Goal: Task Accomplishment & Management: Manage account settings

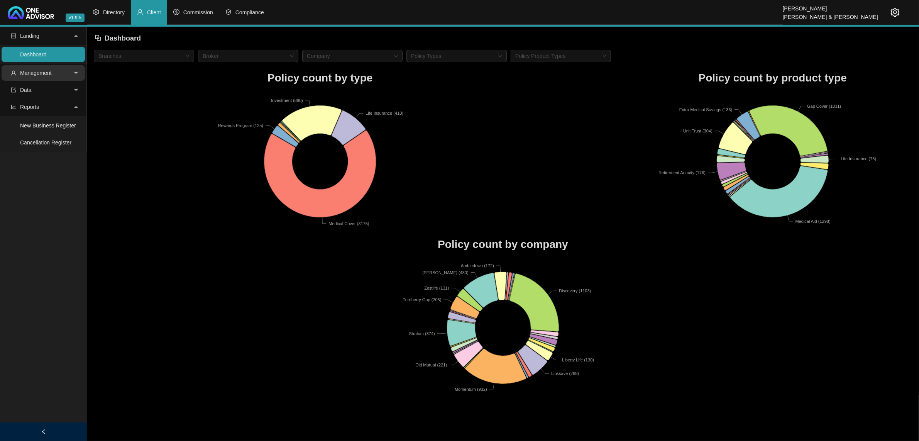
click at [40, 72] on span "Management" at bounding box center [36, 73] width 32 height 6
click at [34, 123] on link "Tasks" at bounding box center [27, 125] width 14 height 6
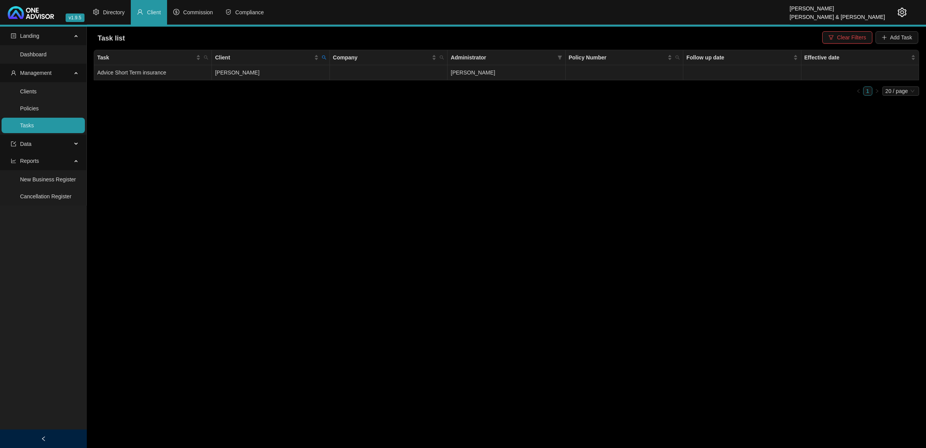
click at [504, 68] on td "[PERSON_NAME]" at bounding box center [507, 72] width 118 height 15
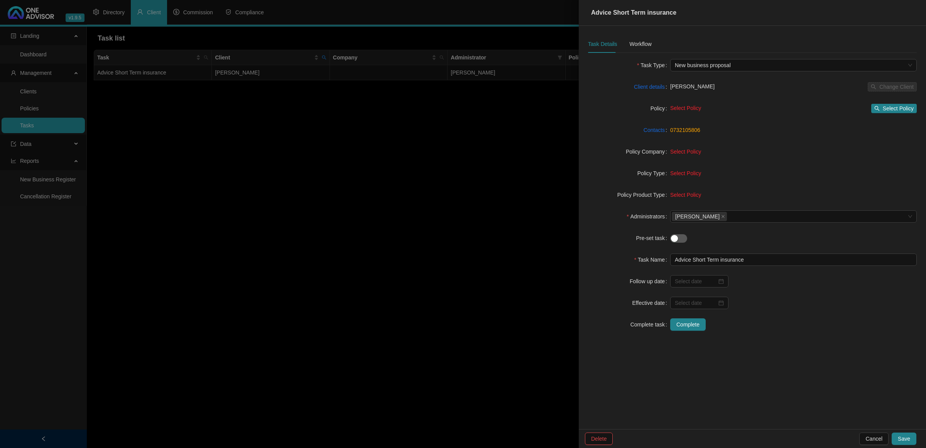
click at [626, 41] on div "Task Details Workflow" at bounding box center [620, 44] width 64 height 18
click at [633, 44] on div "Workflow" at bounding box center [640, 44] width 22 height 8
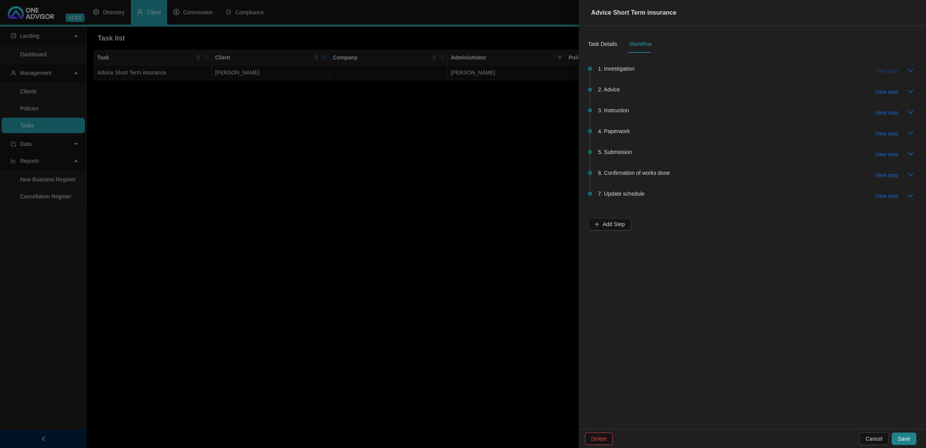
click at [878, 68] on span "View step" at bounding box center [886, 71] width 23 height 8
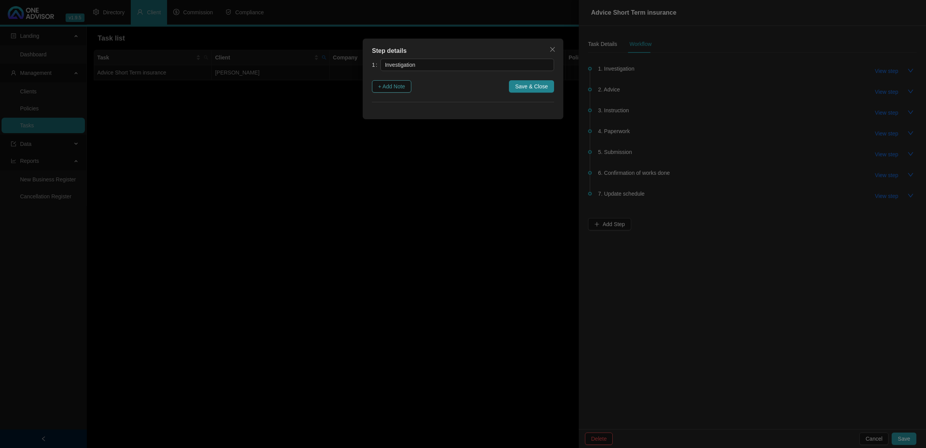
click at [397, 88] on span "+ Add Note" at bounding box center [391, 86] width 27 height 8
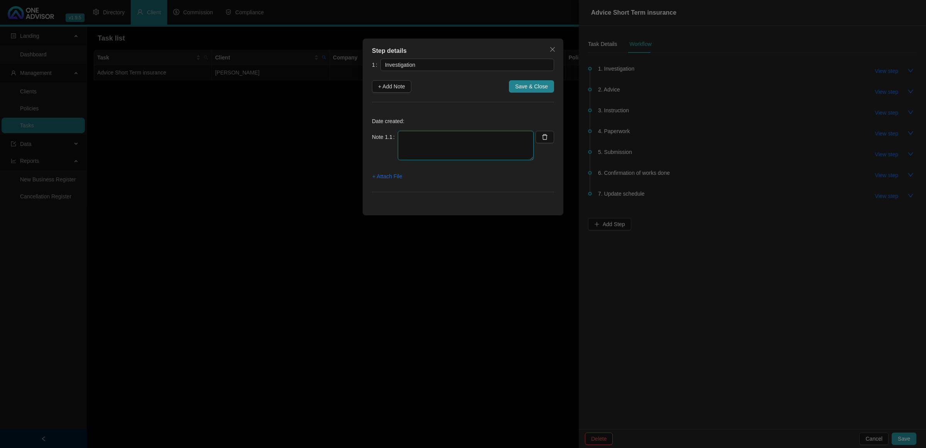
click at [430, 135] on textarea at bounding box center [466, 145] width 136 height 29
click at [448, 154] on textarea "[DATE]- Jo contact me and informed me that there is a lead for Commercial Quote…" at bounding box center [466, 145] width 136 height 29
type textarea "[DATE]- Jo contact me and informed me that there is a lead for Commercial Quote…"
click at [379, 178] on span "+ Attach File" at bounding box center [387, 176] width 30 height 8
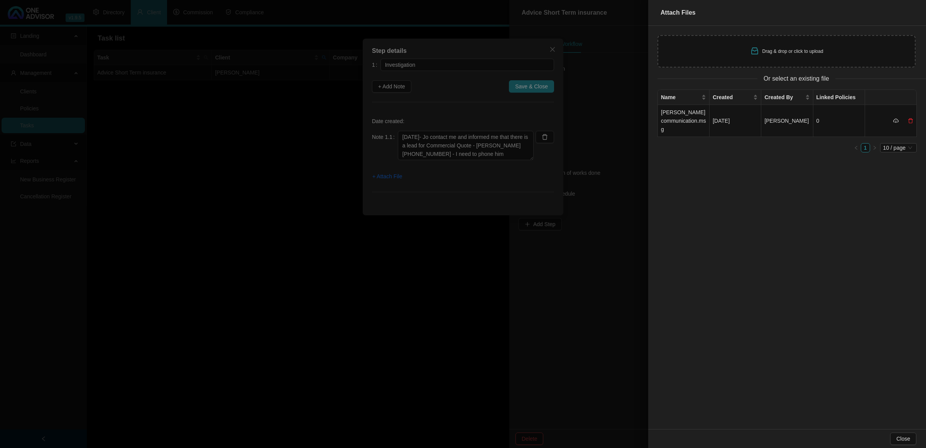
click at [438, 94] on div at bounding box center [463, 224] width 926 height 448
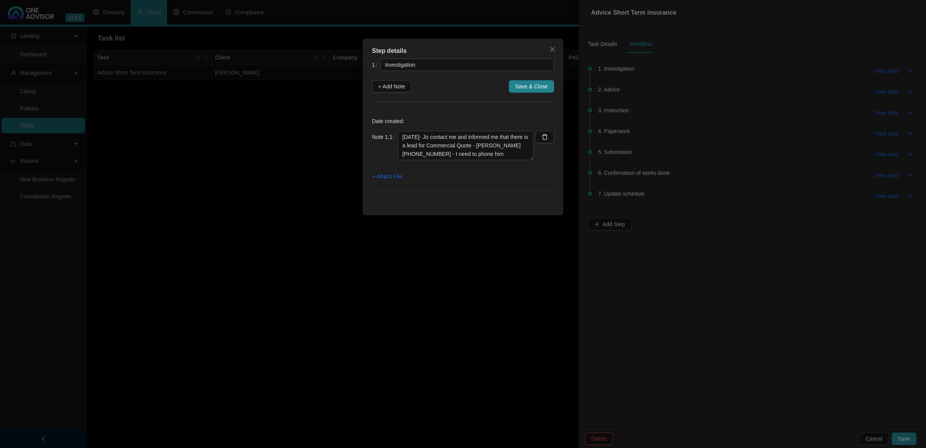
click at [539, 86] on span "Save & Close" at bounding box center [531, 86] width 33 height 8
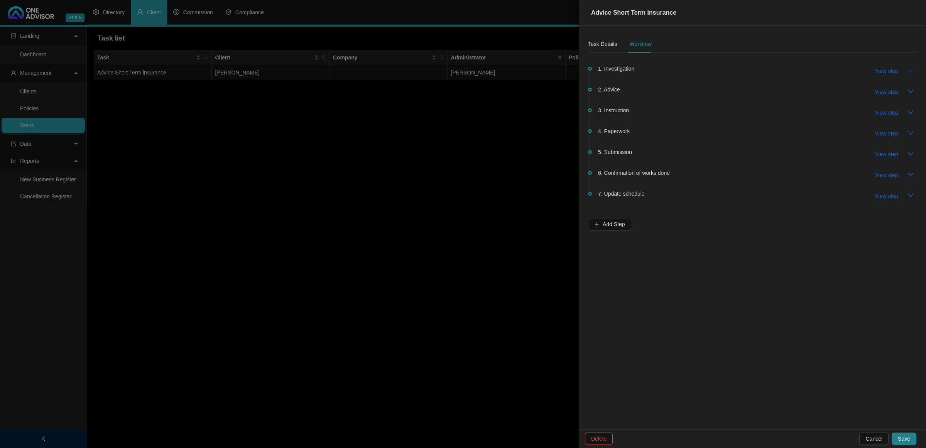
click at [910, 71] on icon "down" at bounding box center [910, 70] width 5 height 3
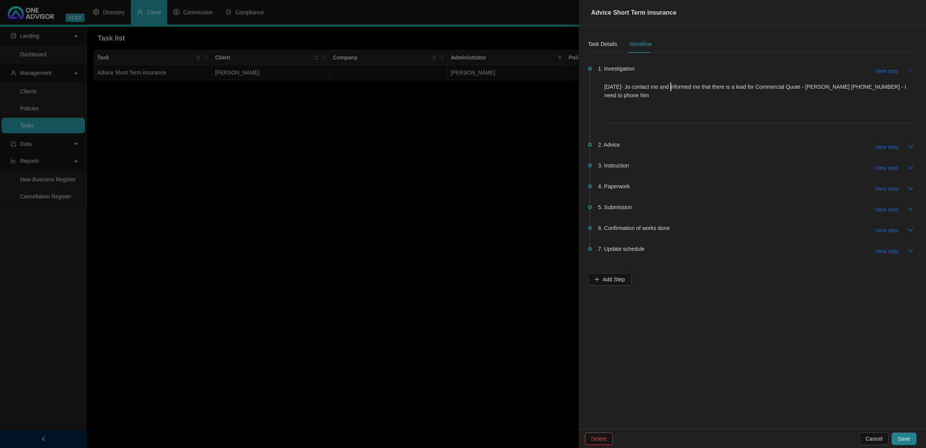
click at [670, 83] on p "[DATE]- Jo contact me and informed me that there is a lead for Commercial Quote…" at bounding box center [760, 91] width 313 height 17
drag, startPoint x: 665, startPoint y: 86, endPoint x: 649, endPoint y: 89, distance: 15.7
click at [665, 87] on p "[DATE]- Jo contact me and informed me that there is a lead for Commercial Quote…" at bounding box center [760, 91] width 313 height 17
click at [605, 43] on div "Task Details" at bounding box center [602, 44] width 29 height 8
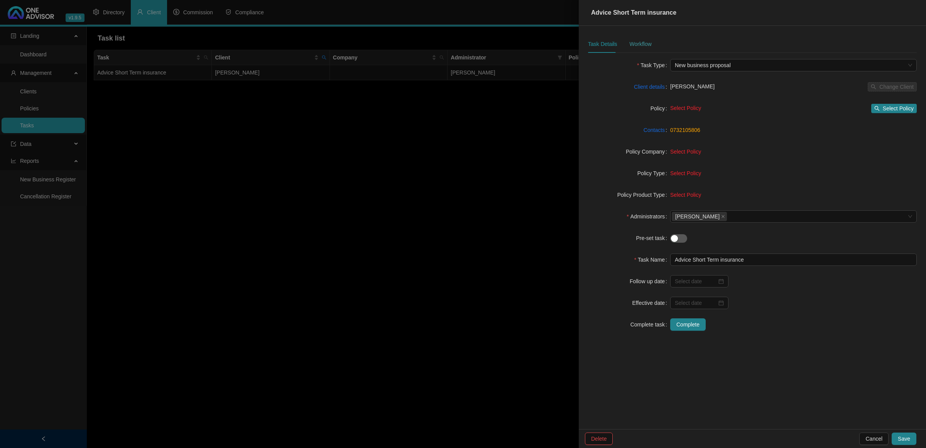
click at [632, 38] on div "Workflow" at bounding box center [640, 44] width 22 height 18
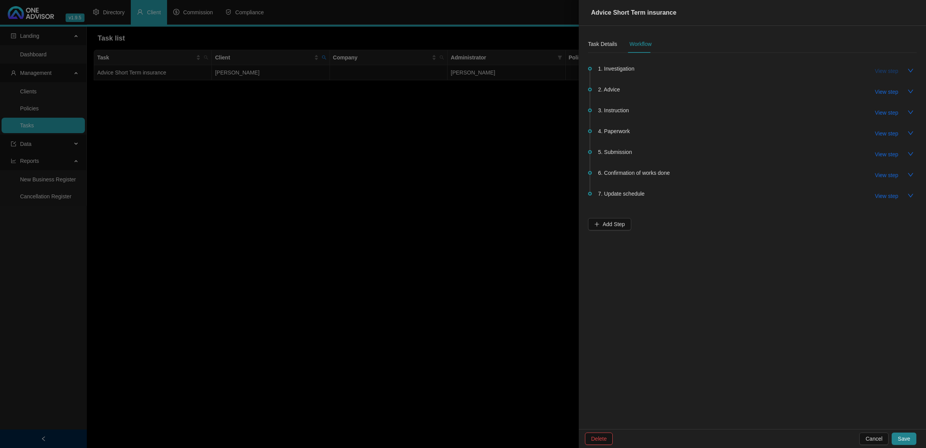
click at [877, 72] on span "View step" at bounding box center [886, 71] width 23 height 8
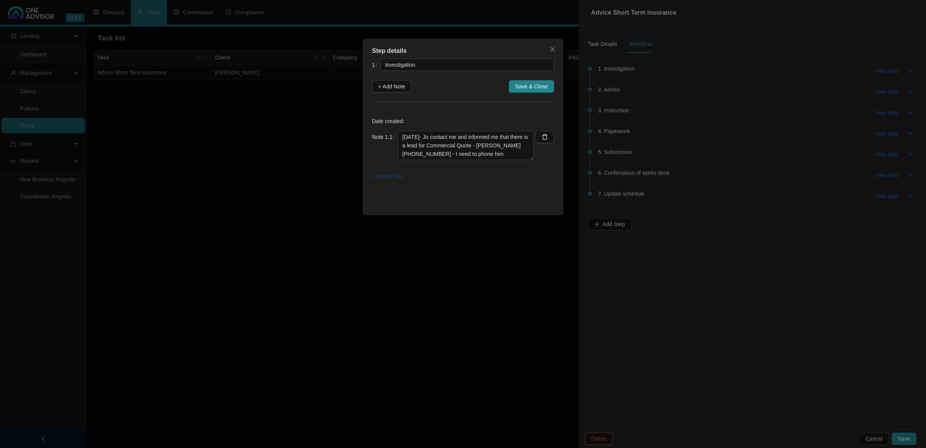
click at [376, 177] on span "+ Attach File" at bounding box center [387, 176] width 30 height 8
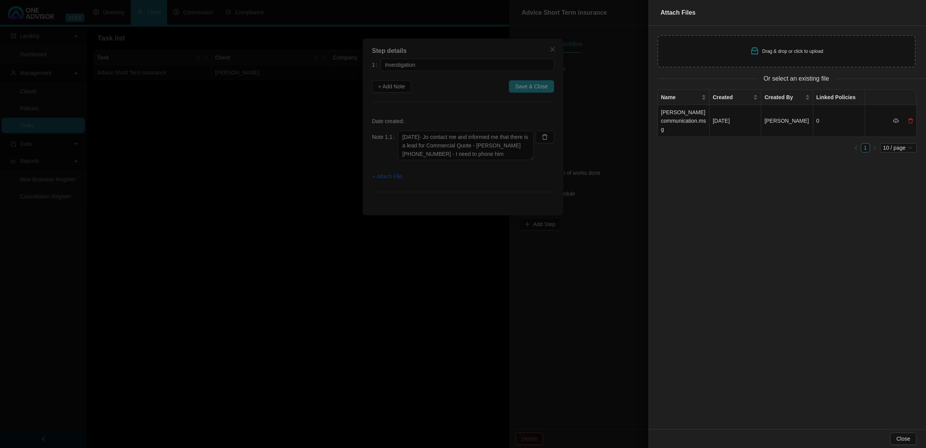
click at [422, 268] on div at bounding box center [463, 224] width 926 height 448
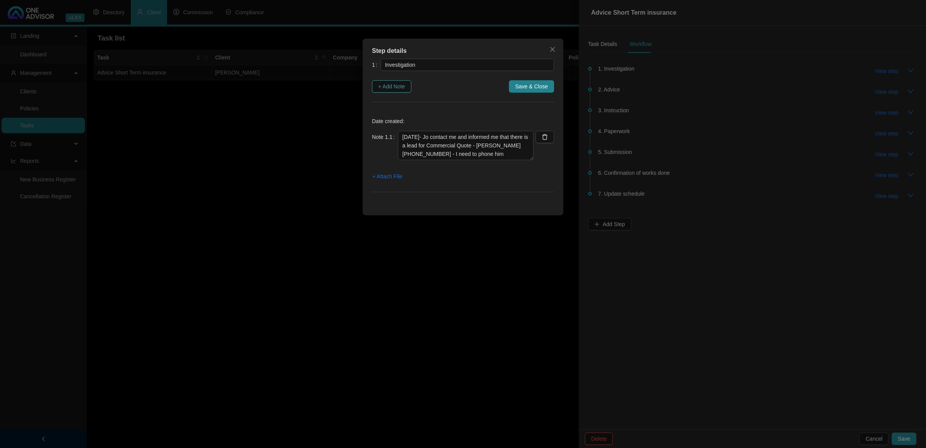
click at [391, 87] on span "+ Add Note" at bounding box center [391, 86] width 27 height 8
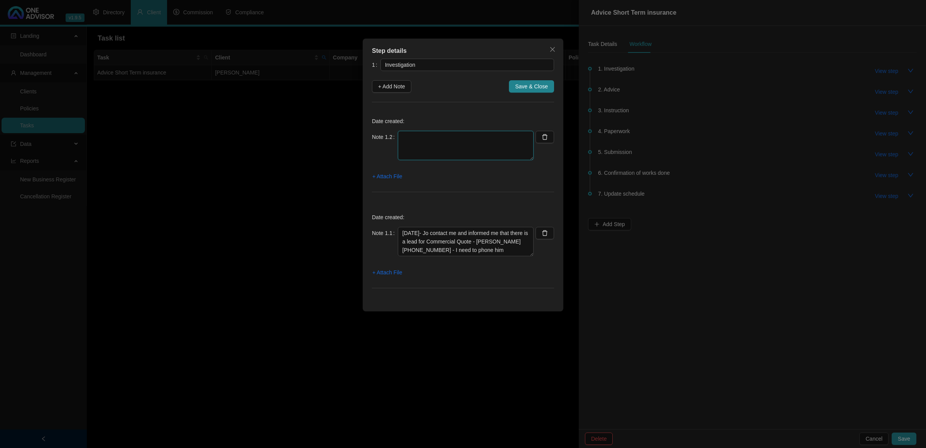
click at [431, 145] on textarea at bounding box center [466, 145] width 136 height 29
click at [496, 158] on textarea "[DATE] -15.26 - Called and Spoke to [PERSON_NAME] to gather some information 1.…" at bounding box center [466, 145] width 136 height 29
paste textarea "[CREDIT_CARD_NUMBER]"
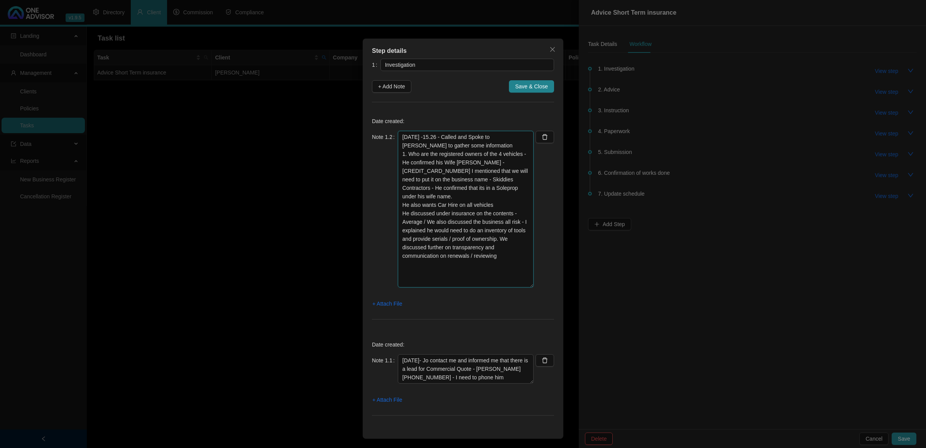
drag, startPoint x: 527, startPoint y: 158, endPoint x: 511, endPoint y: 273, distance: 115.8
click at [518, 285] on textarea "[DATE] -15.26 - Called and Spoke to [PERSON_NAME] to gather some information 1.…" at bounding box center [466, 209] width 136 height 157
click at [402, 164] on textarea "[DATE] -15.26 - Called and Spoke to [PERSON_NAME] to gather some information 1.…" at bounding box center [466, 209] width 136 height 156
drag, startPoint x: 404, startPoint y: 197, endPoint x: 431, endPoint y: 222, distance: 37.4
click at [404, 199] on textarea "[DATE] -15.26 - Called and Spoke to [PERSON_NAME] to gather some information 1.…" at bounding box center [466, 209] width 136 height 156
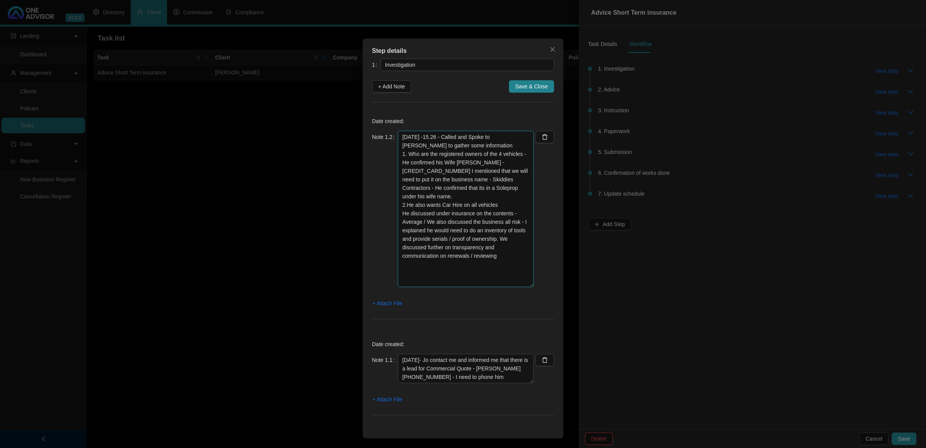
click at [404, 207] on textarea "[DATE] -15.26 - Called and Spoke to [PERSON_NAME] to gather some information 1.…" at bounding box center [466, 209] width 136 height 156
click at [423, 214] on textarea "[DATE] -15.26 - Called and Spoke to [PERSON_NAME] to gather some information 1.…" at bounding box center [466, 209] width 136 height 156
click at [499, 241] on textarea "[DATE] -15.26 - Called and Spoke to [PERSON_NAME] to gather some information 1.…" at bounding box center [466, 209] width 136 height 156
type textarea "[DATE] -15.26 - Called and Spoke to [PERSON_NAME] to gather some information 1.…"
click at [525, 86] on span "Save & Close" at bounding box center [531, 86] width 33 height 8
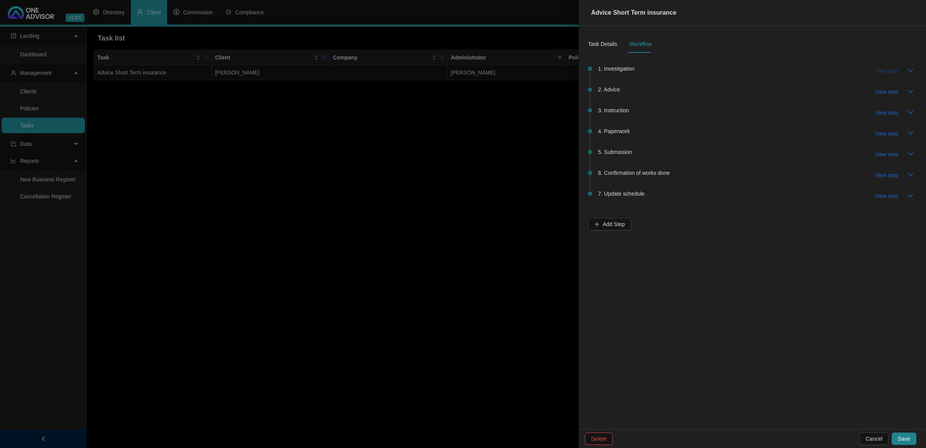
click at [883, 74] on span "View step" at bounding box center [886, 71] width 23 height 8
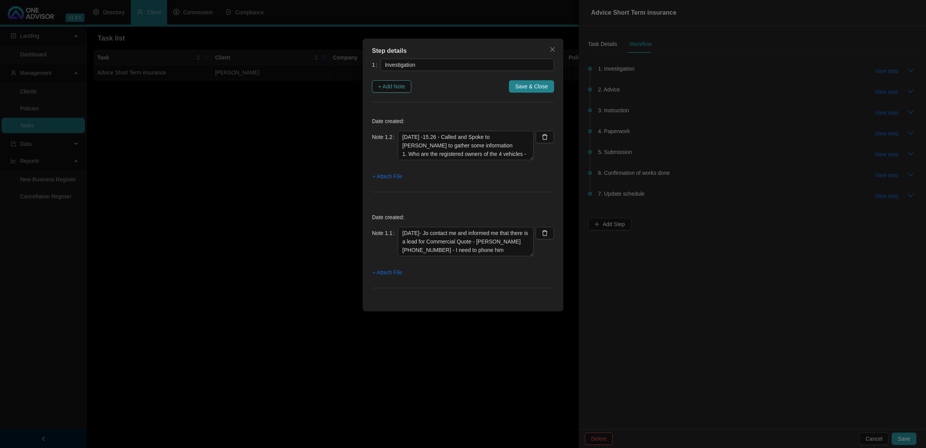
click at [381, 86] on span "+ Add Note" at bounding box center [391, 86] width 27 height 8
type textarea "[DATE] -15.26 - Called and Spoke to [PERSON_NAME] to gather some information 1.…"
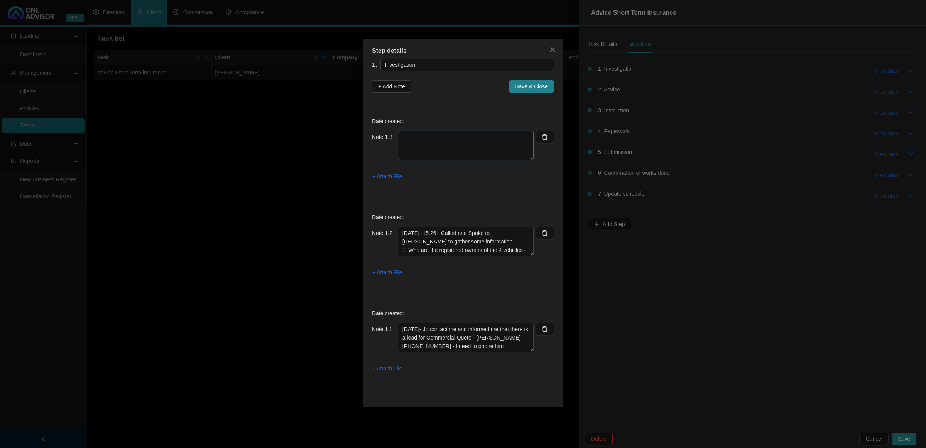
click at [423, 134] on textarea at bounding box center [466, 145] width 136 height 29
type textarea "[DATE] - Emailed Old Mutual / Trisure and Procom and requested quotations"
click at [387, 178] on span "+ Attach File" at bounding box center [387, 176] width 30 height 8
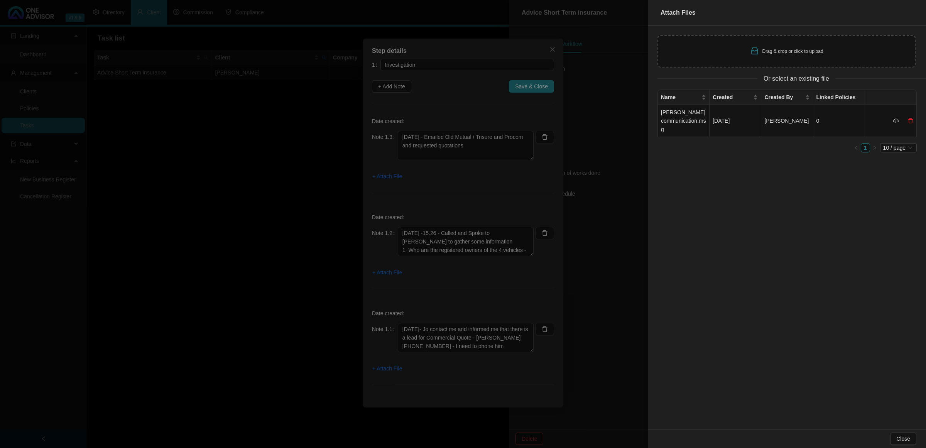
click at [773, 54] on div "Drag & drop or click to upload" at bounding box center [793, 51] width 61 height 7
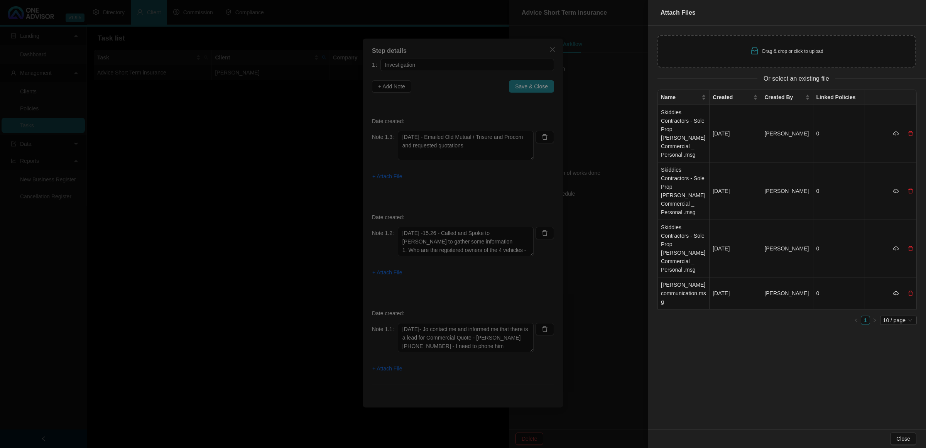
click at [401, 81] on div at bounding box center [463, 224] width 926 height 448
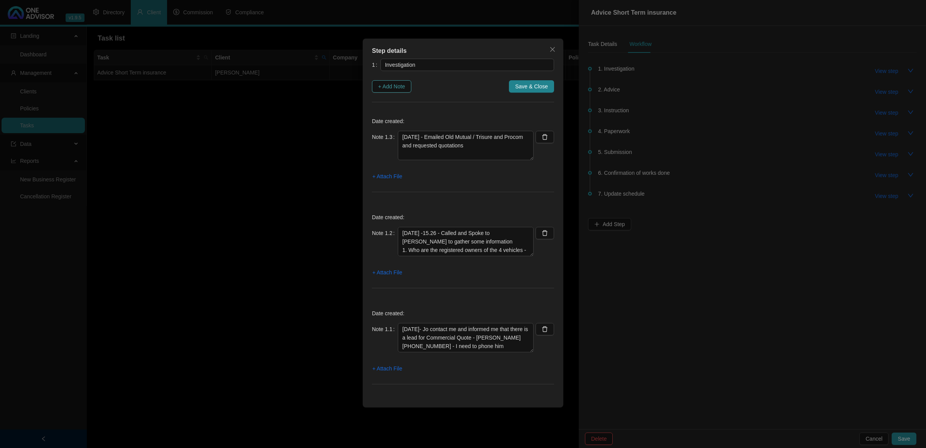
click at [398, 82] on span "+ Add Note" at bounding box center [391, 86] width 27 height 8
type textarea "[DATE] - Emailed Old Mutual / Trisure and Procom and requested quotations"
type textarea "[DATE] -15.26 - Called and Spoke to [PERSON_NAME] to gather some information 1.…"
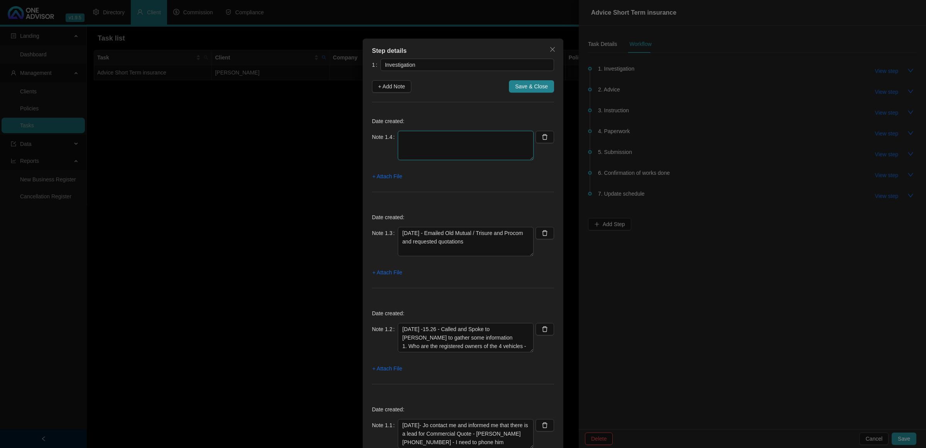
click at [414, 145] on textarea at bounding box center [466, 145] width 136 height 29
type textarea "[DATE] [PERSON_NAME] sent a whatsapp there will only be 3 vehicles the 2018 Hyu…"
click at [379, 177] on span "+ Attach File" at bounding box center [387, 176] width 30 height 8
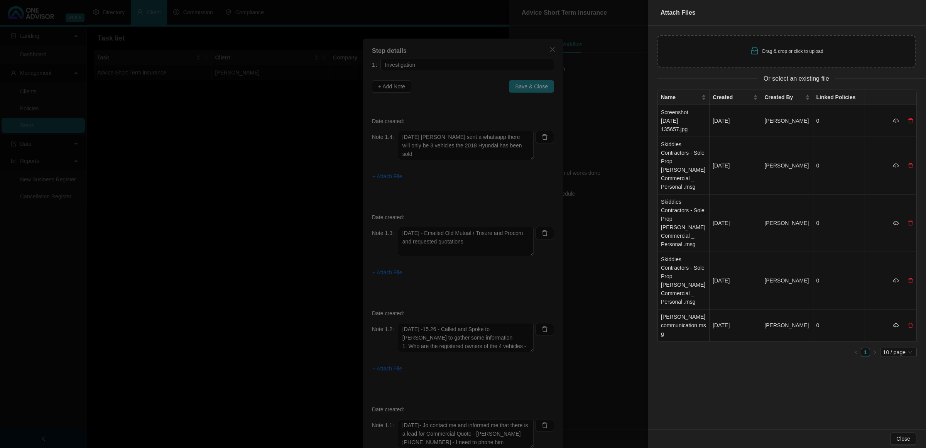
click at [531, 84] on div at bounding box center [463, 224] width 926 height 448
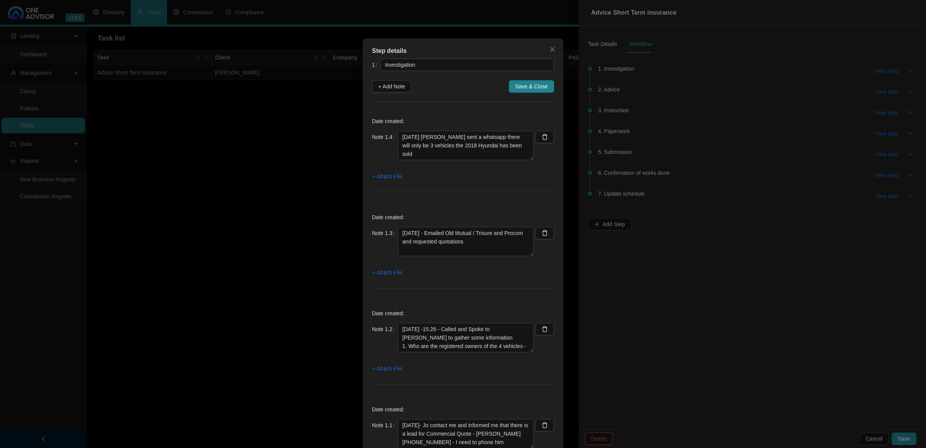
click at [531, 84] on span "Save & Close" at bounding box center [531, 86] width 33 height 8
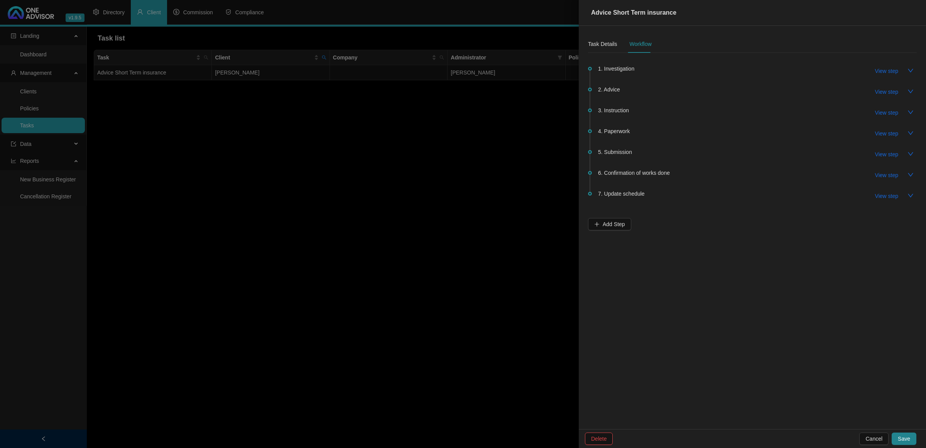
click at [477, 164] on div at bounding box center [463, 224] width 926 height 448
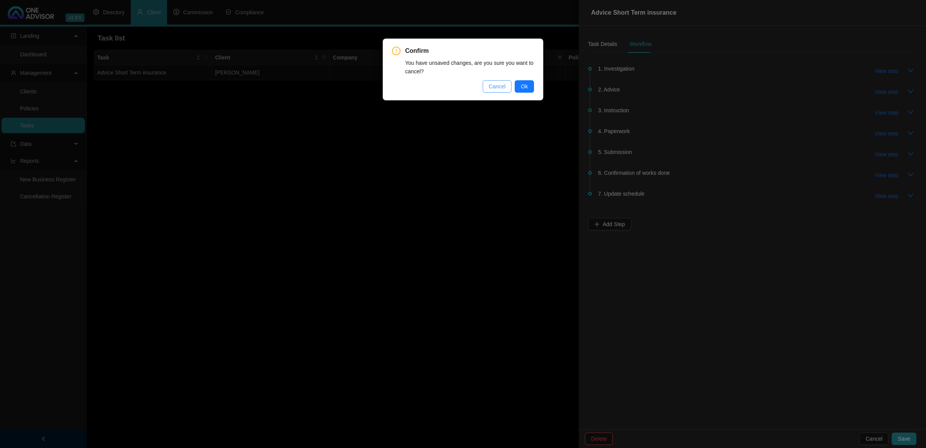
click at [502, 88] on span "Cancel" at bounding box center [497, 86] width 17 height 8
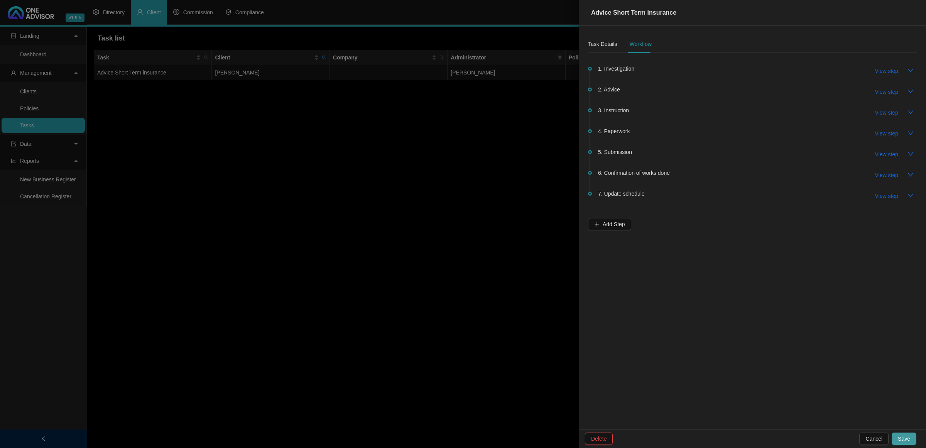
click at [903, 437] on span "Save" at bounding box center [904, 439] width 12 height 8
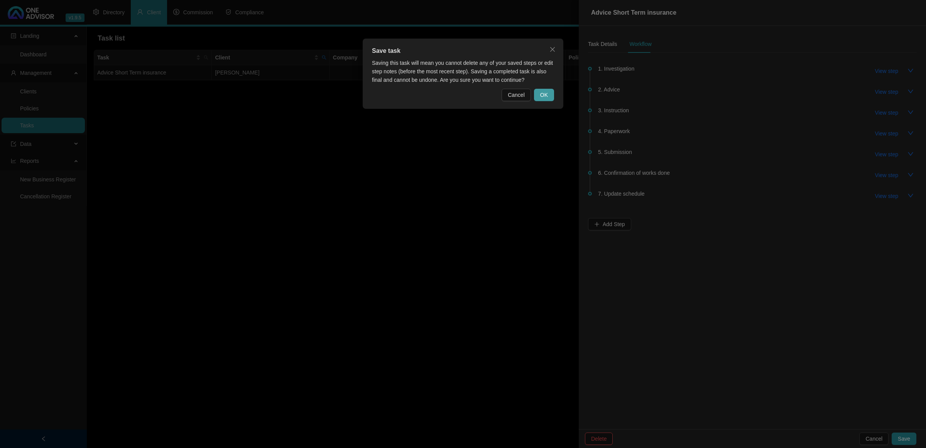
click at [544, 99] on span "OK" at bounding box center [544, 95] width 8 height 8
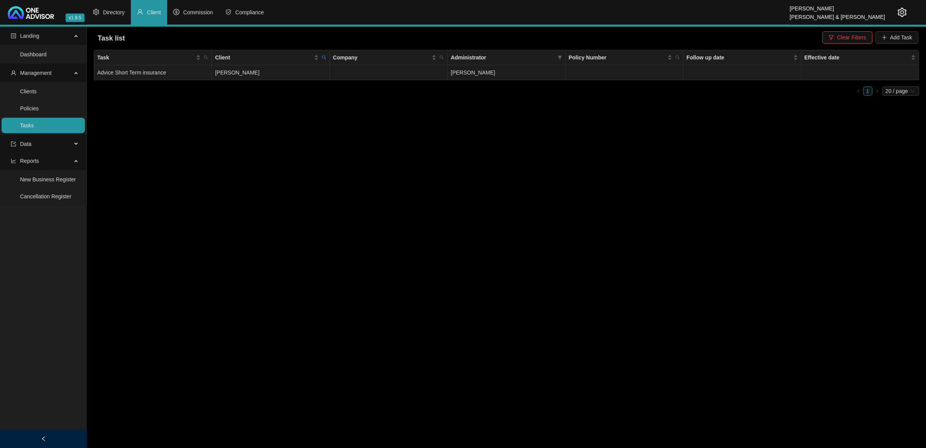
click at [240, 78] on td "[PERSON_NAME]" at bounding box center [271, 72] width 118 height 15
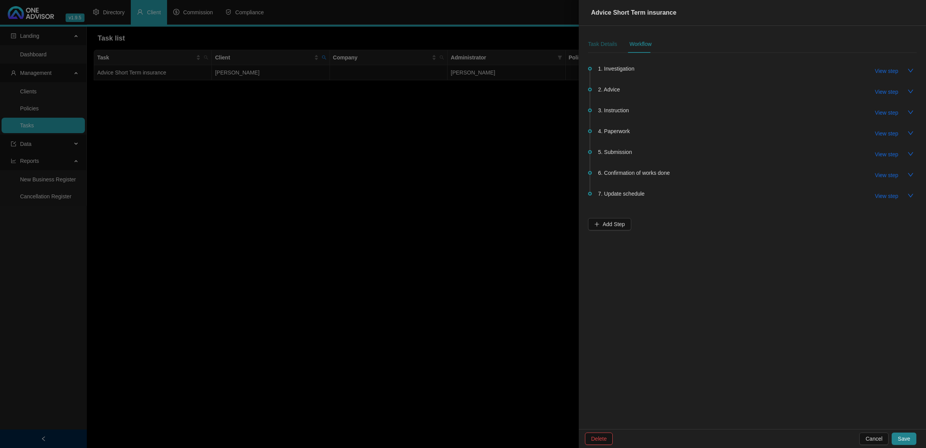
click at [599, 41] on div "Task Details" at bounding box center [602, 44] width 29 height 8
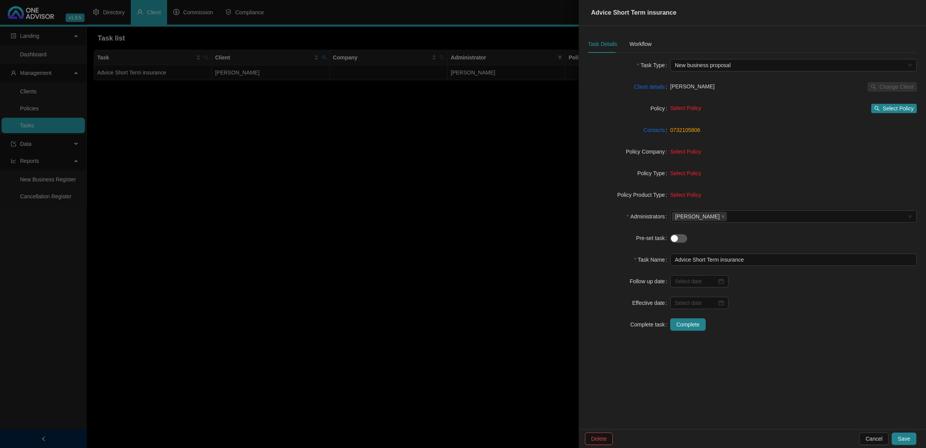
click at [470, 140] on div at bounding box center [463, 224] width 926 height 448
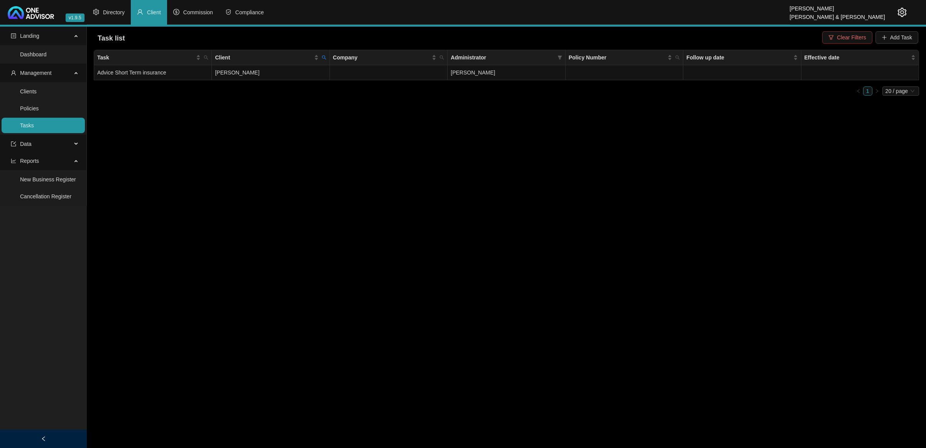
click at [850, 38] on span "Clear Filters" at bounding box center [851, 37] width 29 height 8
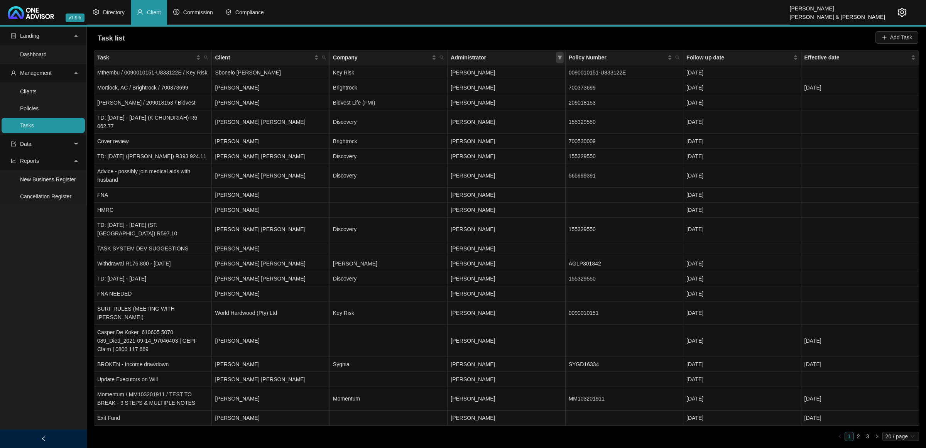
click at [558, 54] on span at bounding box center [560, 58] width 8 height 12
click at [507, 119] on span "[PERSON_NAME]" at bounding box center [482, 122] width 47 height 6
checkbox input "true"
click at [558, 179] on button "OK" at bounding box center [554, 177] width 14 height 9
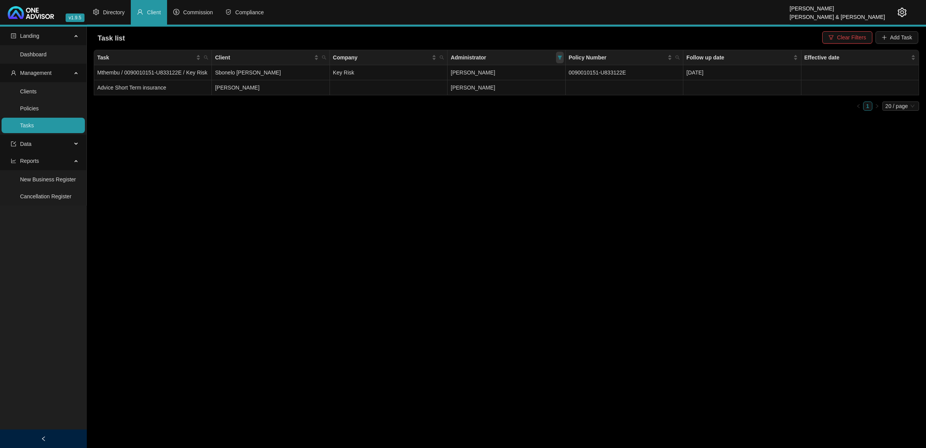
click at [562, 57] on span at bounding box center [560, 58] width 8 height 12
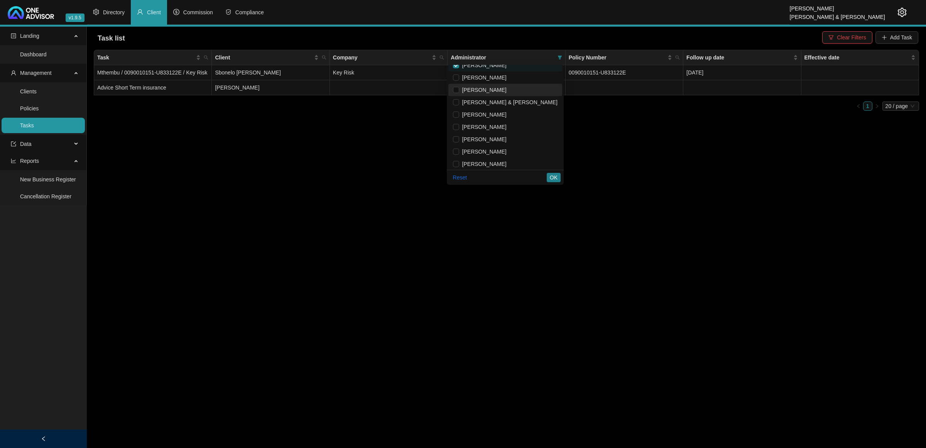
scroll to position [58, 0]
click at [511, 129] on span "[PERSON_NAME]" at bounding box center [505, 125] width 105 height 8
checkbox input "true"
click at [553, 177] on span "OK" at bounding box center [554, 177] width 8 height 8
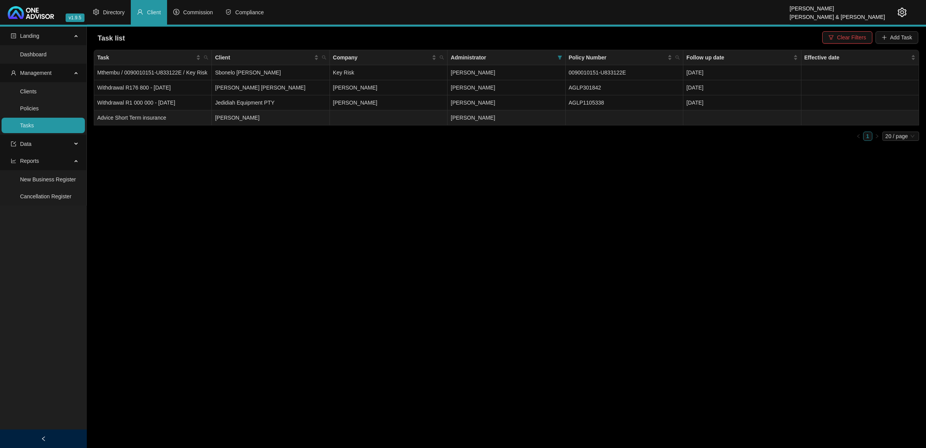
click at [130, 118] on td "Advice Short Term insurance" at bounding box center [153, 117] width 118 height 15
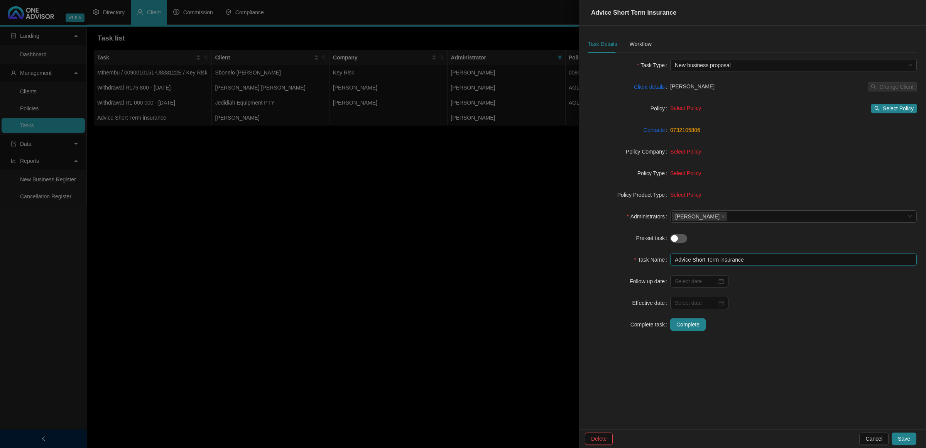
drag, startPoint x: 769, startPoint y: 262, endPoint x: 614, endPoint y: 265, distance: 154.4
click at [614, 265] on div "Task Name Advice Short Term insurance" at bounding box center [752, 260] width 329 height 12
click at [765, 257] on input "Advice Short Term insurance" at bounding box center [793, 260] width 247 height 12
click at [430, 224] on div at bounding box center [463, 224] width 926 height 448
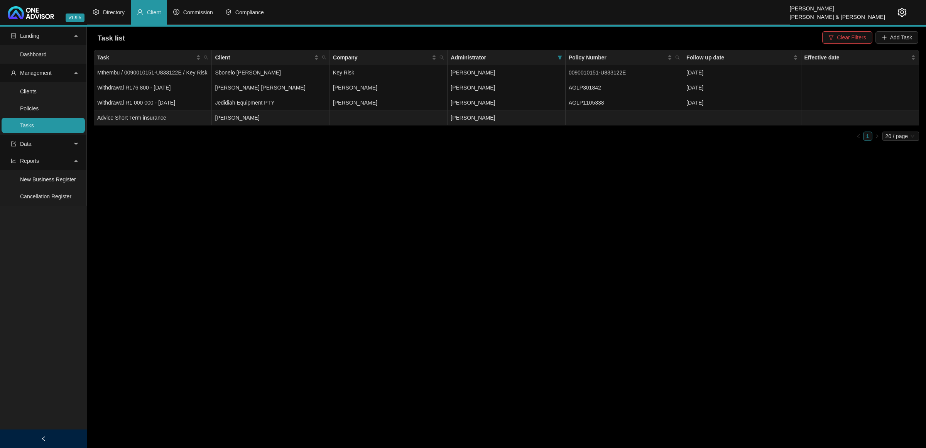
click at [171, 119] on td "Advice Short Term insurance" at bounding box center [153, 117] width 118 height 15
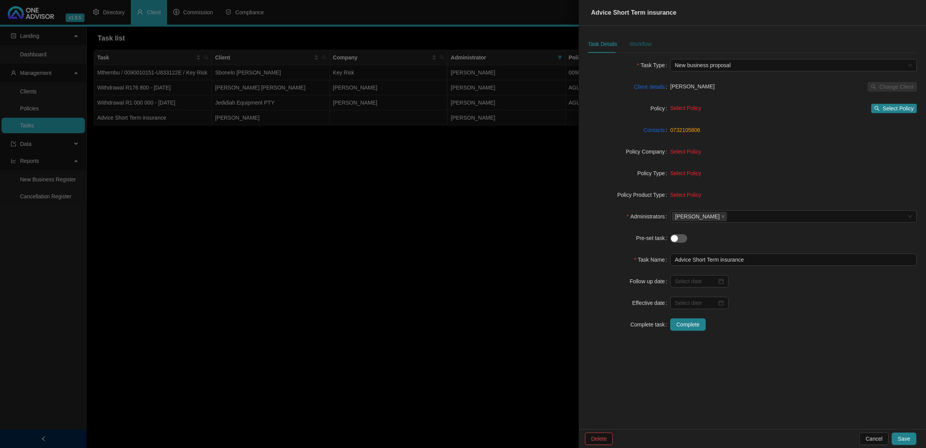
click at [644, 41] on div "Workflow" at bounding box center [640, 44] width 22 height 8
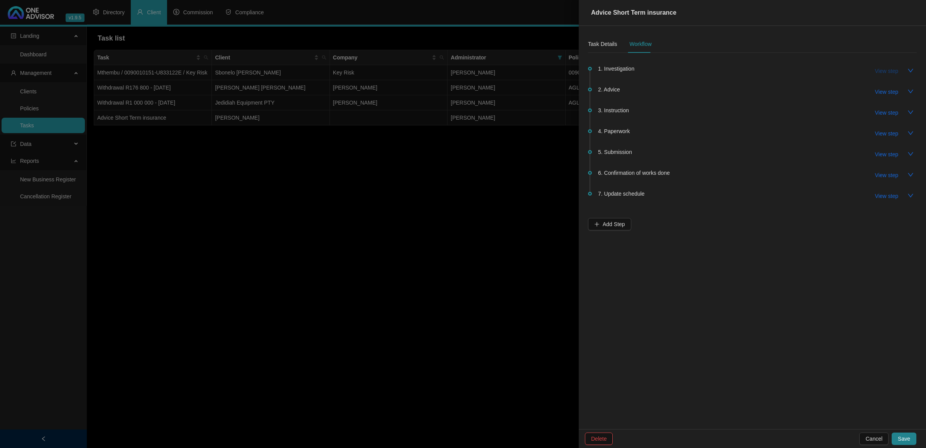
click at [883, 70] on span "View step" at bounding box center [886, 71] width 23 height 8
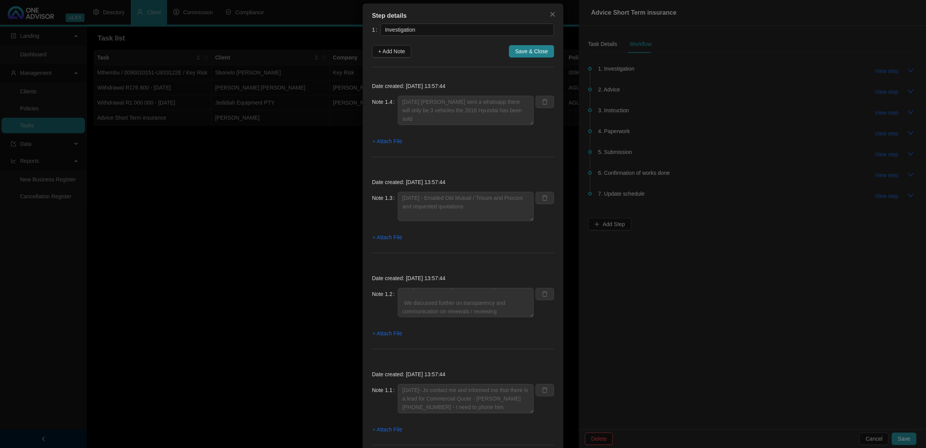
scroll to position [66, 0]
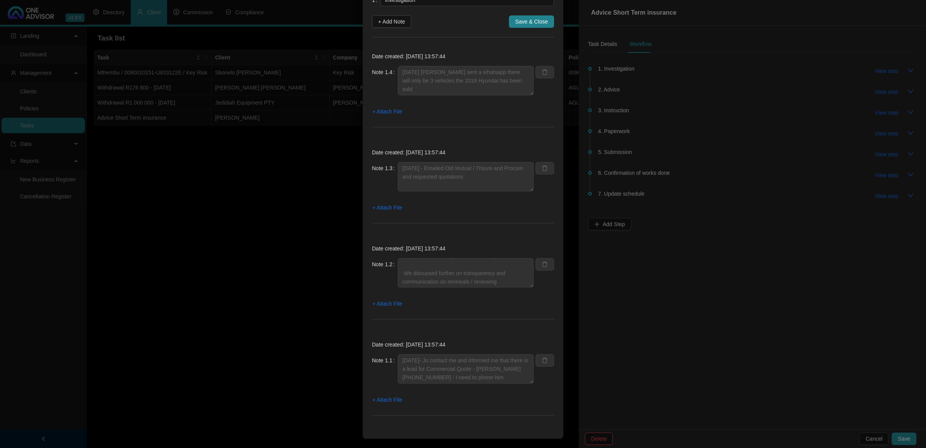
click at [287, 231] on div "Step details 1 Investigation + Add Note Save & Close Date created: [DATE] 13:57…" at bounding box center [463, 224] width 926 height 448
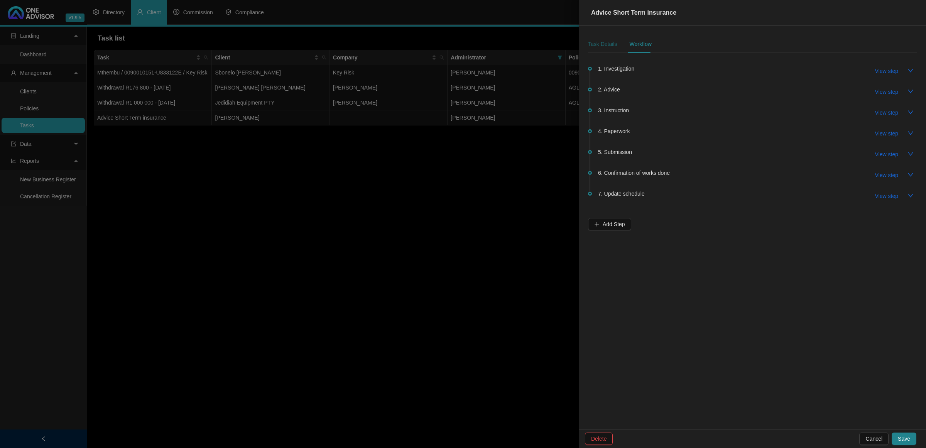
click at [595, 43] on div "Task Details" at bounding box center [602, 44] width 29 height 8
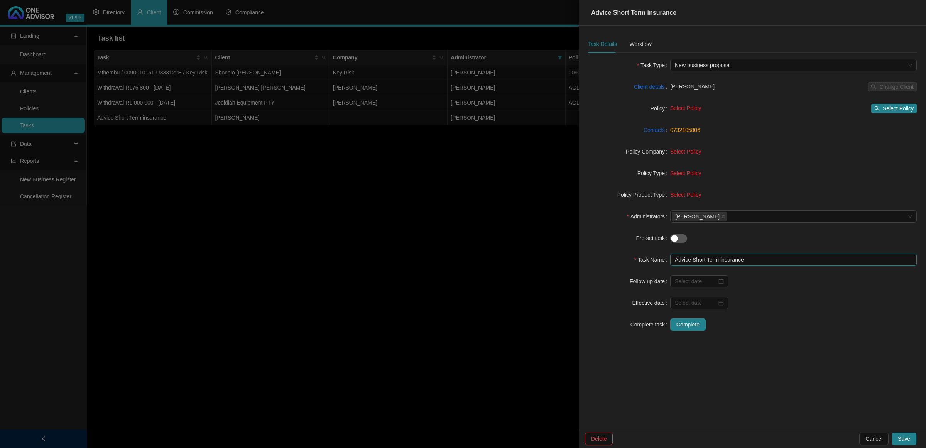
drag, startPoint x: 757, startPoint y: 261, endPoint x: 624, endPoint y: 260, distance: 132.7
click at [624, 260] on div "Task Name Advice Short Term insurance" at bounding box center [752, 260] width 329 height 12
type input "c"
type input "Commercial Short Term Quotes / Nbus"
click at [904, 433] on button "Save" at bounding box center [904, 439] width 25 height 12
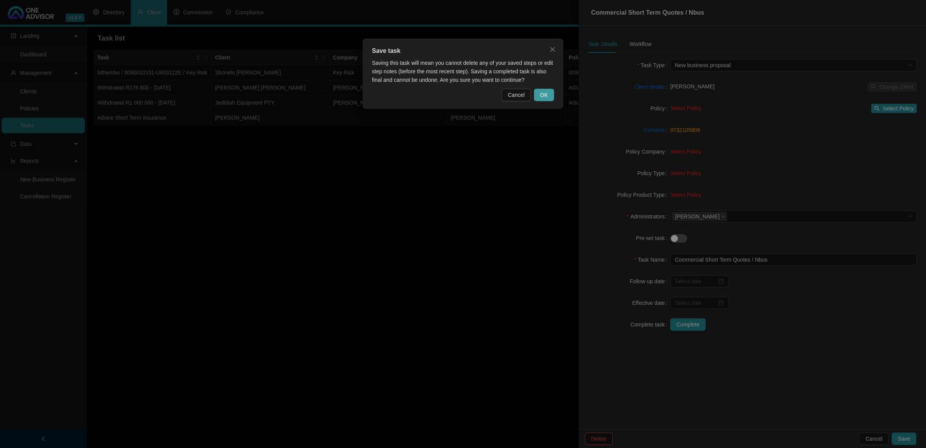
click at [542, 91] on span "OK" at bounding box center [544, 95] width 8 height 8
